Goal: Task Accomplishment & Management: Manage account settings

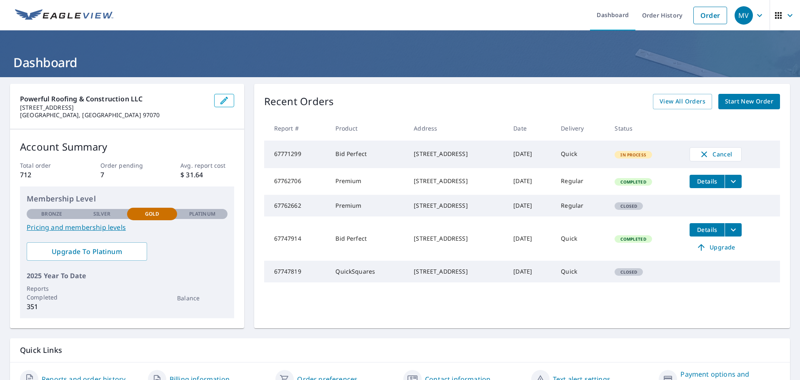
click at [214, 102] on button "button" at bounding box center [224, 100] width 20 height 13
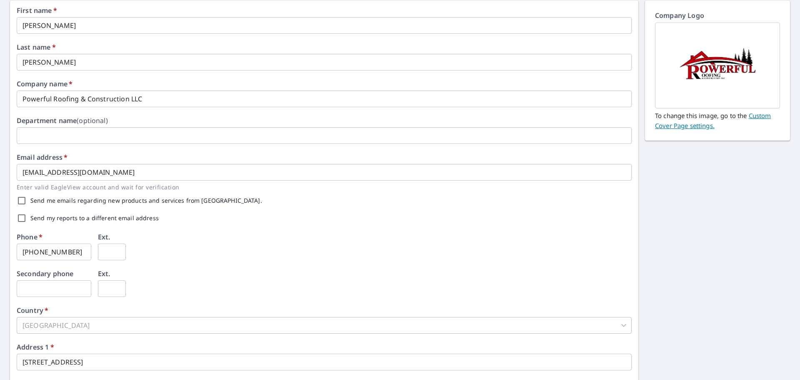
scroll to position [207, 0]
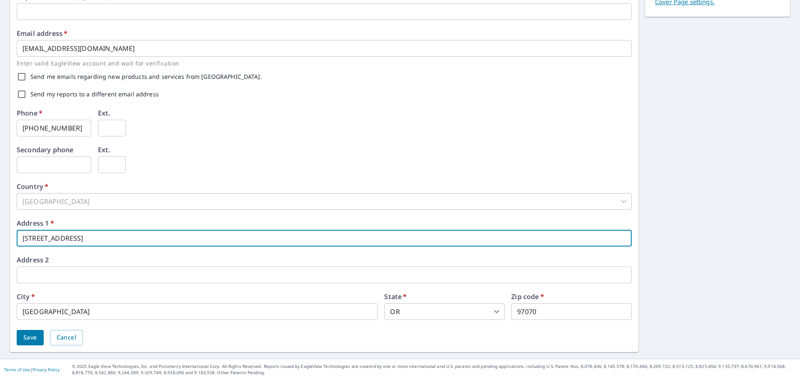
drag, startPoint x: 103, startPoint y: 234, endPoint x: 12, endPoint y: 240, distance: 91.5
click at [15, 240] on div "First name   * [PERSON_NAME] ​ Last name   * [PERSON_NAME] ​ Company name   * P…" at bounding box center [324, 114] width 628 height 475
type input "[STREET_ADDRESS]"
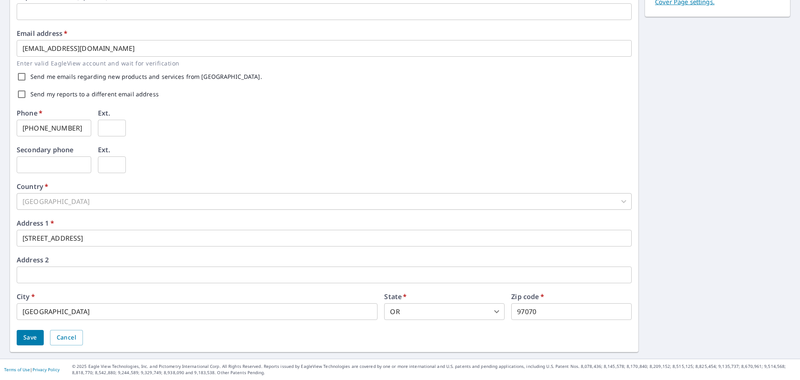
click at [131, 199] on div "[GEOGRAPHIC_DATA]" at bounding box center [324, 201] width 615 height 17
click at [35, 337] on span "Save" at bounding box center [30, 337] width 14 height 10
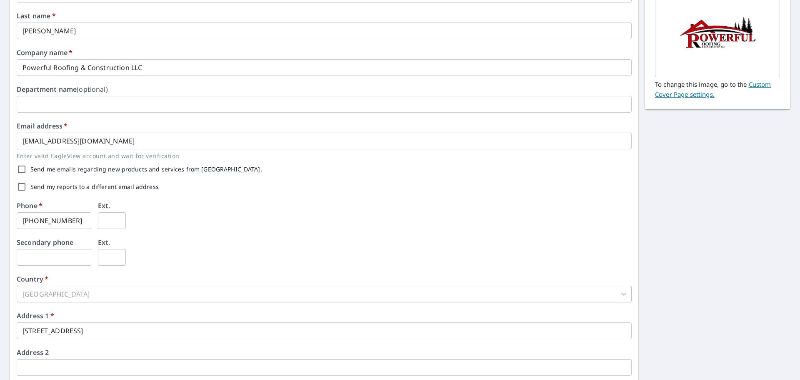
scroll to position [0, 0]
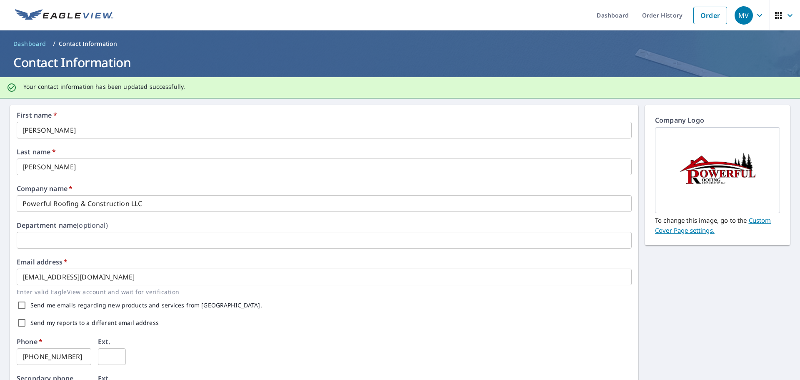
drag, startPoint x: 37, startPoint y: 45, endPoint x: 106, endPoint y: 64, distance: 72.1
click at [37, 45] on span "Dashboard" at bounding box center [29, 44] width 33 height 8
